Goal: Task Accomplishment & Management: Use online tool/utility

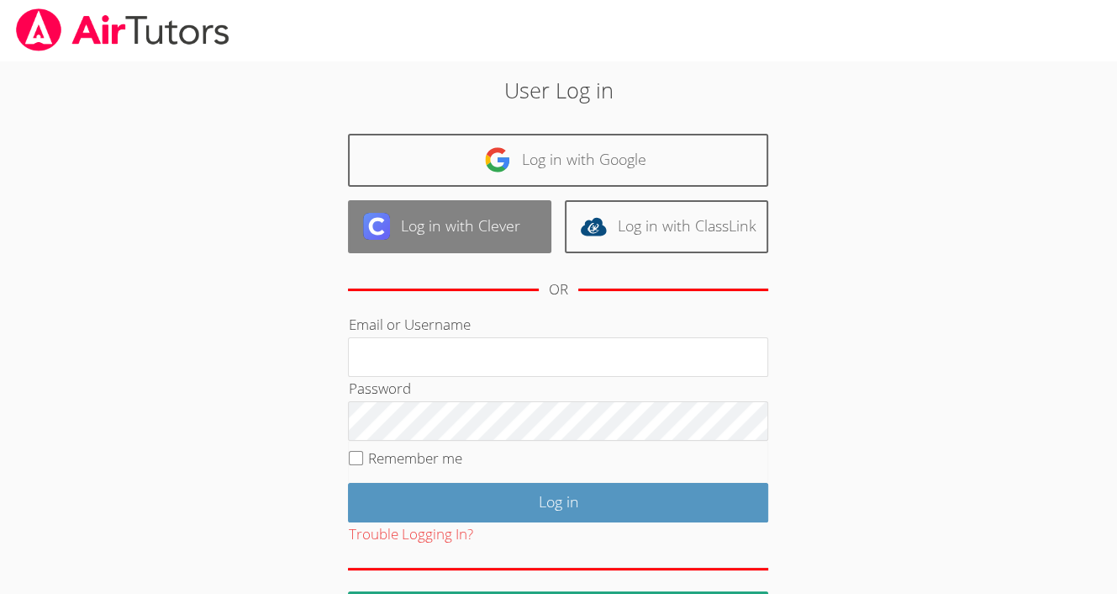
click at [436, 222] on link "Log in with Clever" at bounding box center [449, 226] width 203 height 53
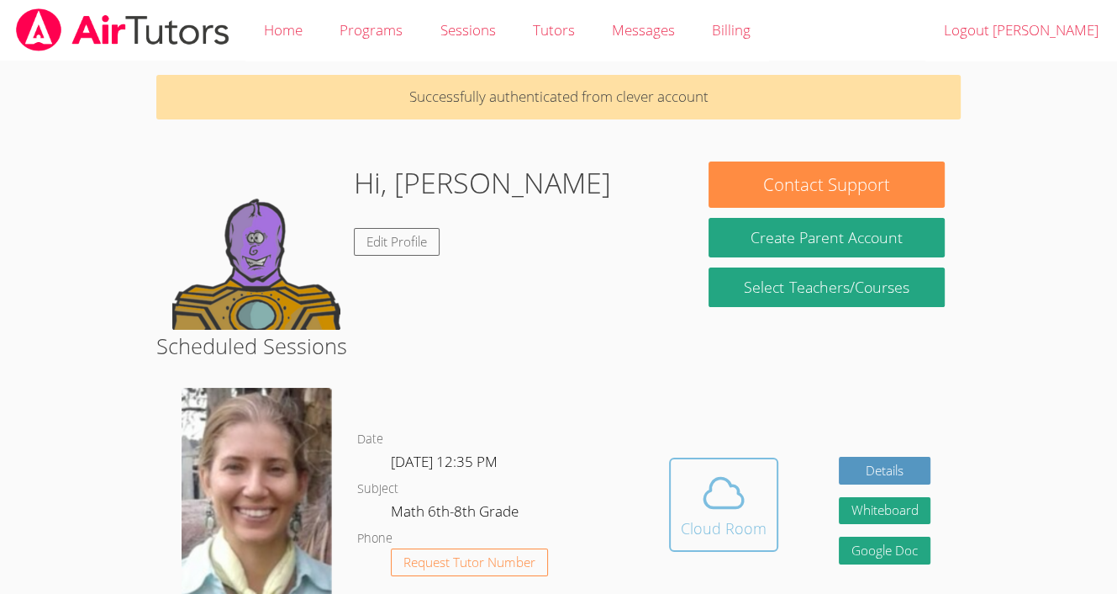
click at [719, 471] on icon at bounding box center [723, 492] width 47 height 47
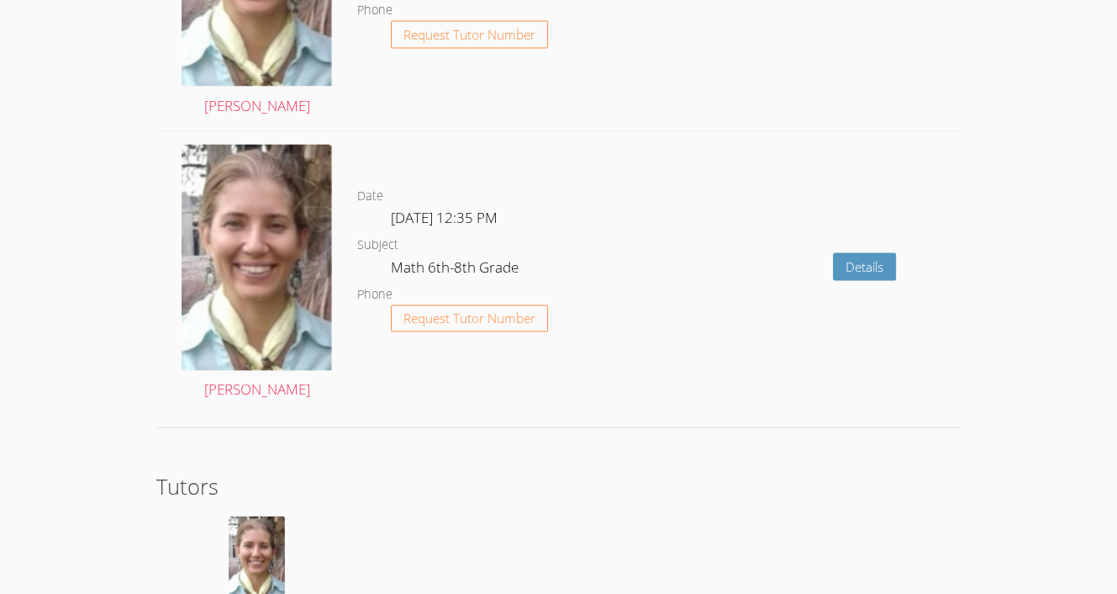
scroll to position [2788, 0]
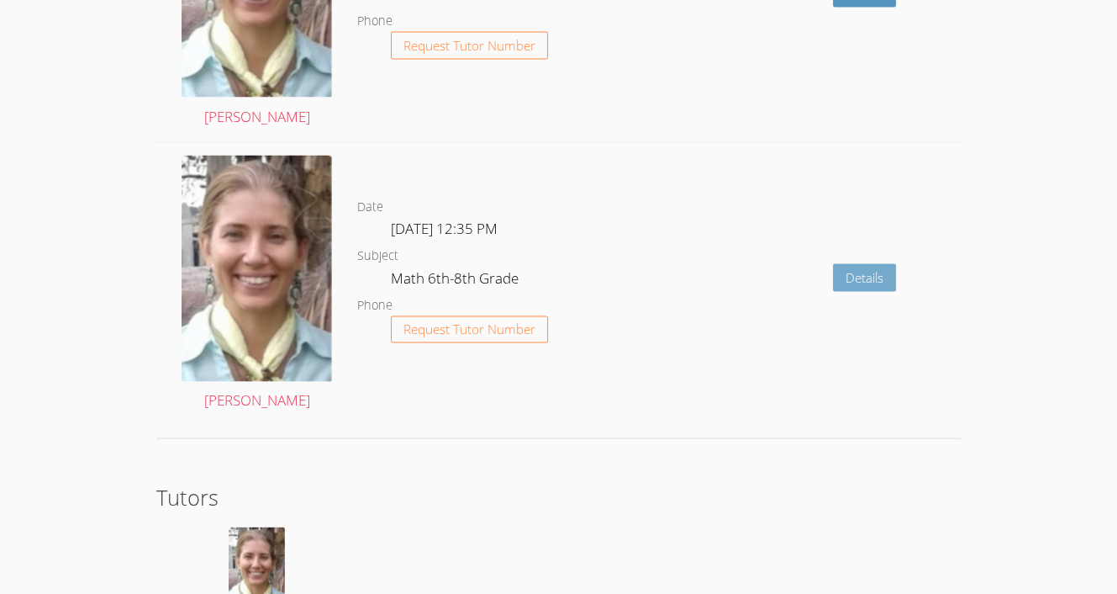
click at [871, 277] on link "Details" at bounding box center [864, 277] width 63 height 28
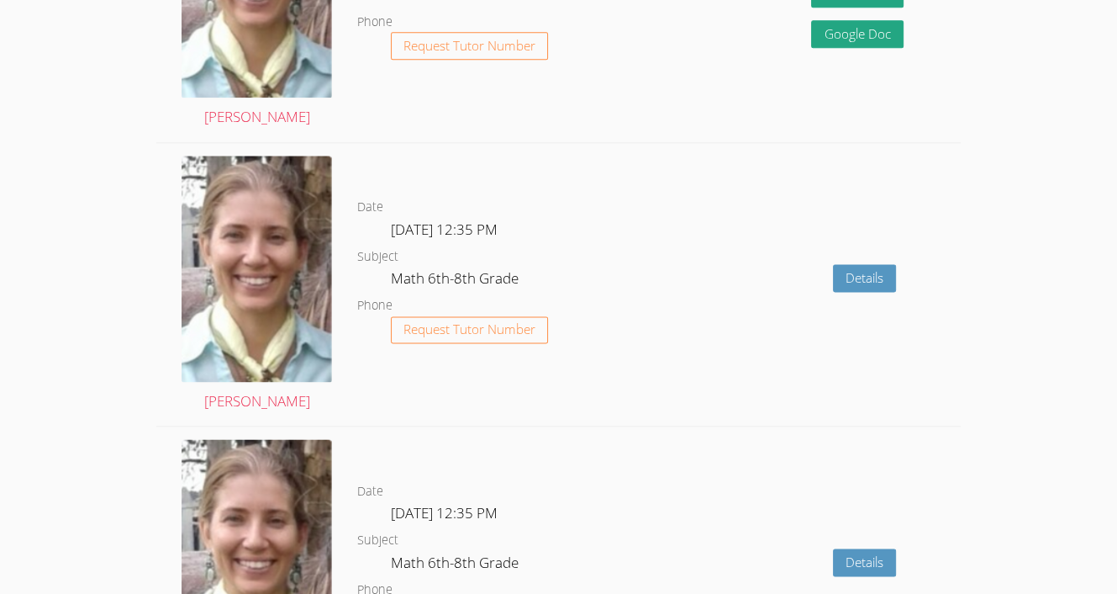
scroll to position [1928, 0]
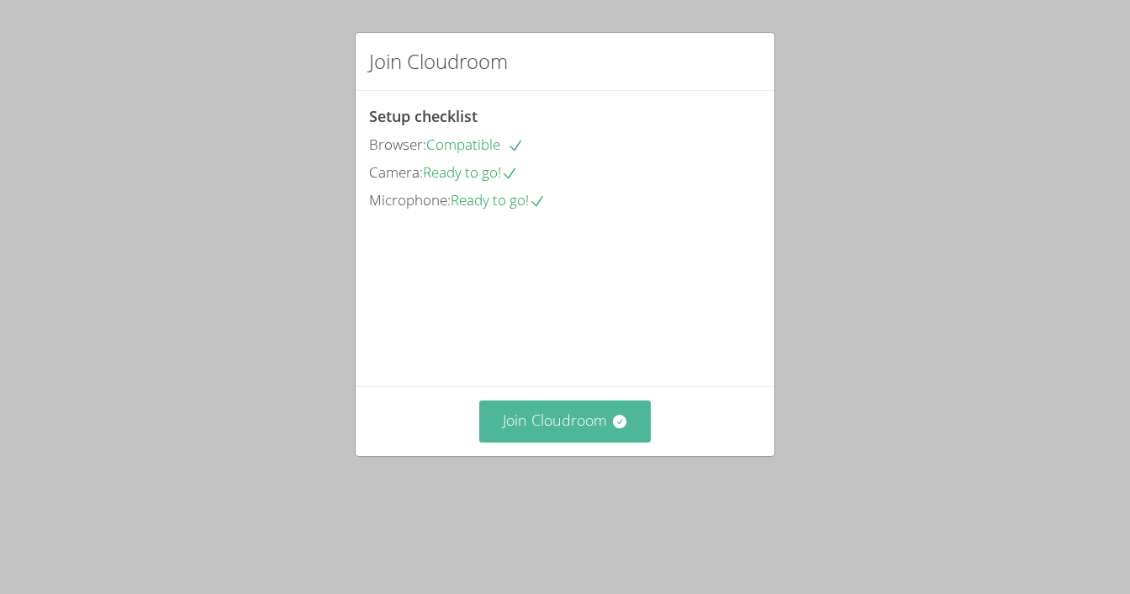
click at [568, 441] on button "Join Cloudroom" at bounding box center [565, 420] width 172 height 41
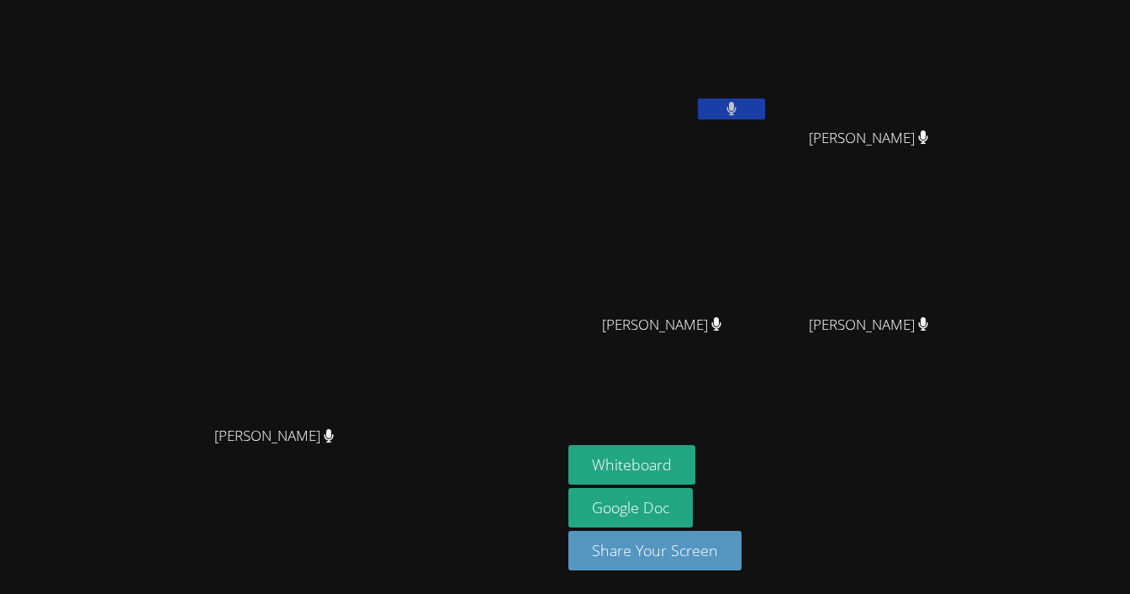
click at [765, 115] on button at bounding box center [731, 108] width 67 height 21
click at [765, 108] on button at bounding box center [731, 108] width 67 height 21
click at [695, 470] on button "Whiteboard" at bounding box center [631, 465] width 127 height 40
click at [947, 113] on video at bounding box center [875, 63] width 200 height 113
click at [921, 348] on div "Carlos Garcia Shirly Carrasco-Lopez Shirly Carrasco-Lopez Jose Chali-Chan Jose …" at bounding box center [771, 190] width 407 height 367
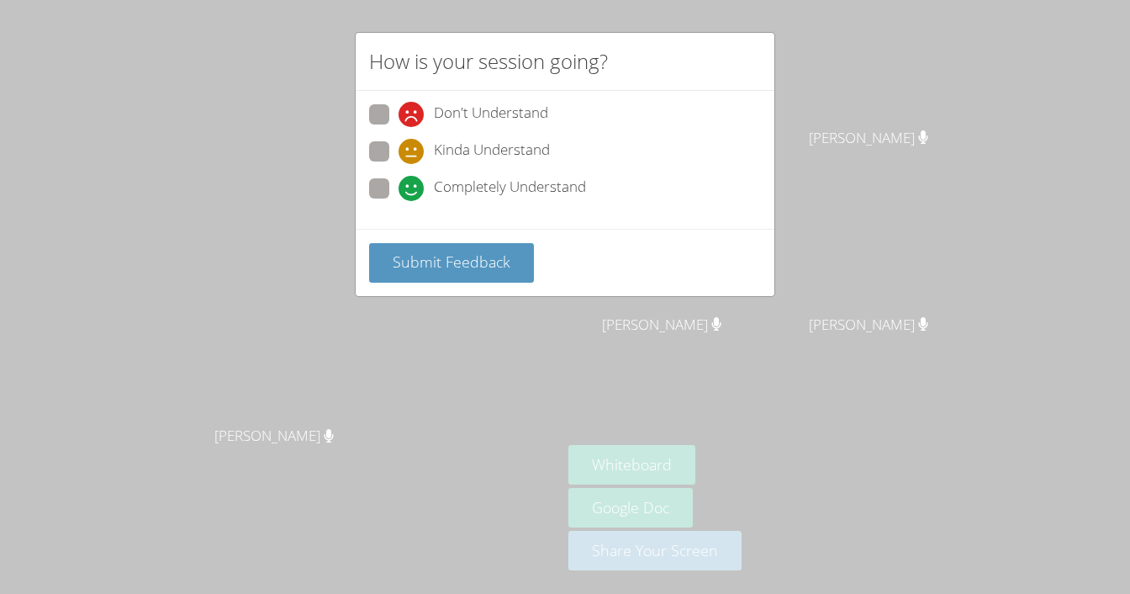
drag, startPoint x: 473, startPoint y: 196, endPoint x: 393, endPoint y: 180, distance: 80.6
click at [393, 180] on label "Completely Understand" at bounding box center [477, 189] width 217 height 23
click at [399, 180] on input "Completely Understand" at bounding box center [406, 185] width 14 height 14
radio input "true"
drag, startPoint x: 443, startPoint y: 256, endPoint x: 428, endPoint y: 262, distance: 16.2
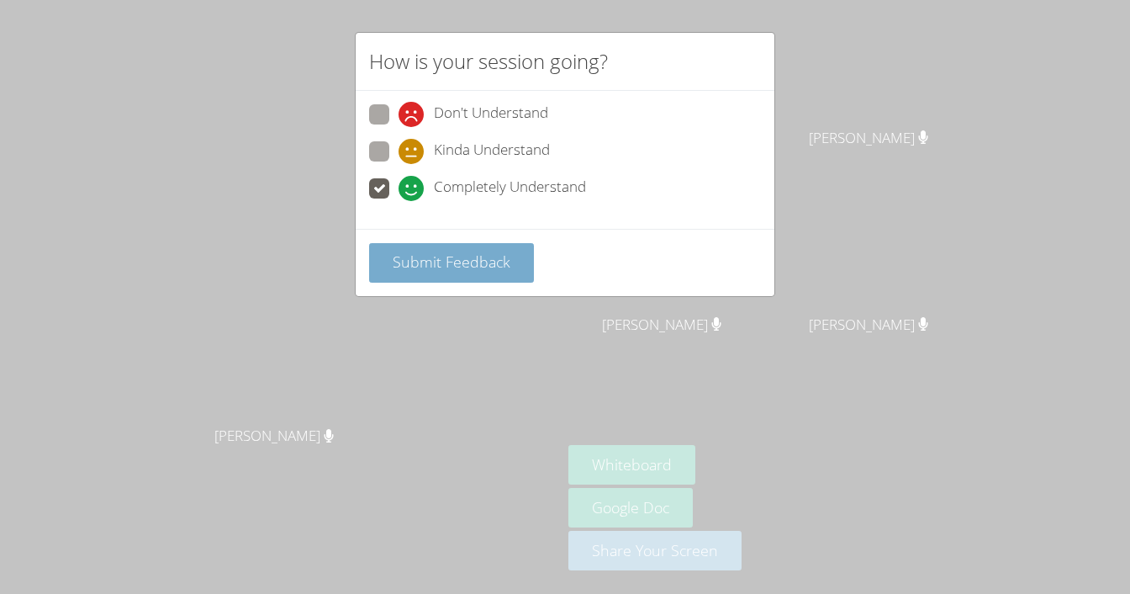
drag, startPoint x: 428, startPoint y: 262, endPoint x: 404, endPoint y: 263, distance: 24.4
click at [404, 263] on span "Submit Feedback" at bounding box center [452, 261] width 118 height 20
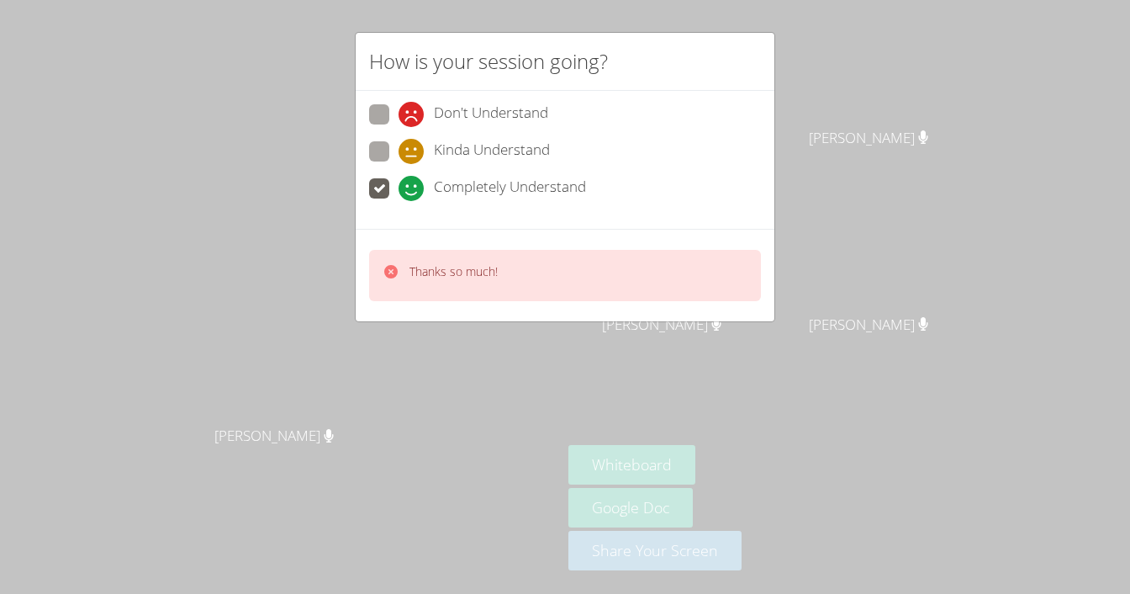
click at [725, 344] on div "How is your session going? Don't Understand Kinda Understand Completely Underst…" at bounding box center [565, 297] width 1130 height 594
click at [383, 270] on icon at bounding box center [391, 271] width 17 height 17
drag, startPoint x: 414, startPoint y: 282, endPoint x: 548, endPoint y: 308, distance: 136.9
click at [478, 310] on div "Thanks so much!" at bounding box center [565, 275] width 419 height 92
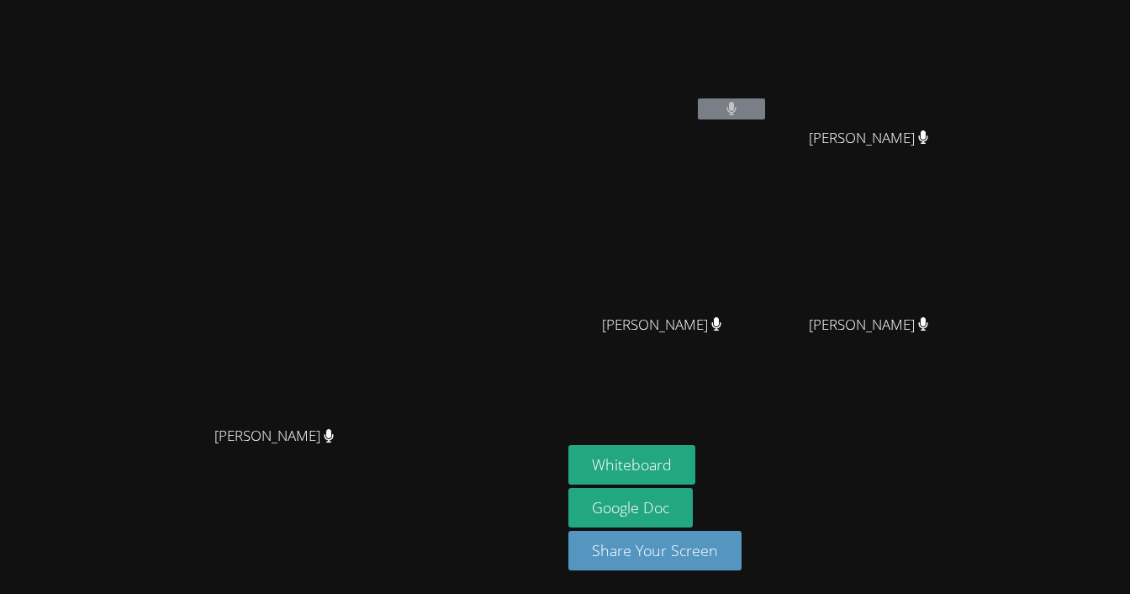
click at [407, 344] on video at bounding box center [281, 263] width 252 height 309
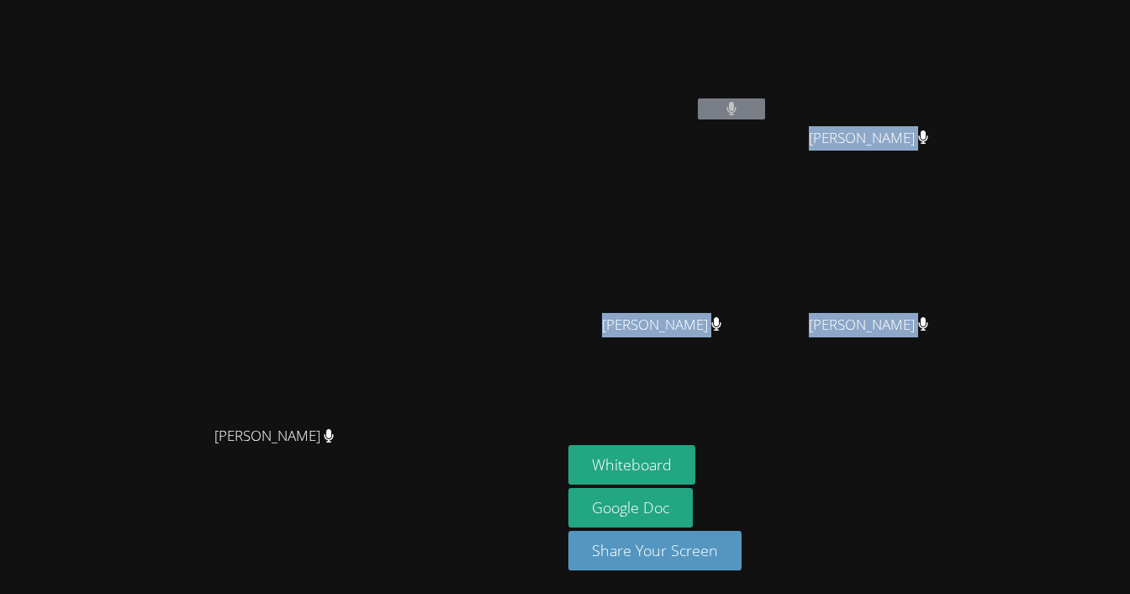
drag, startPoint x: 927, startPoint y: 342, endPoint x: 851, endPoint y: 120, distance: 234.5
click at [851, 120] on div "Carlos Garcia Shirly Carrasco-Lopez Shirly Carrasco-Lopez Jose Chali-Chan Jose …" at bounding box center [771, 190] width 407 height 367
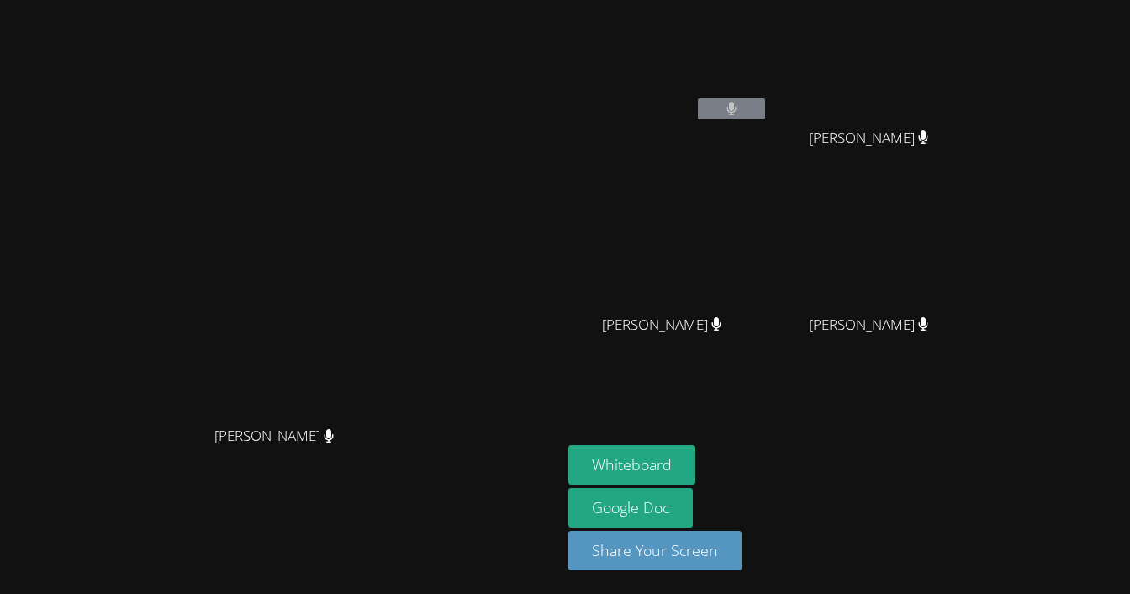
click at [562, 1] on main "Diana Andrade Diana Andrade" at bounding box center [281, 297] width 562 height 594
